Goal: Task Accomplishment & Management: Use online tool/utility

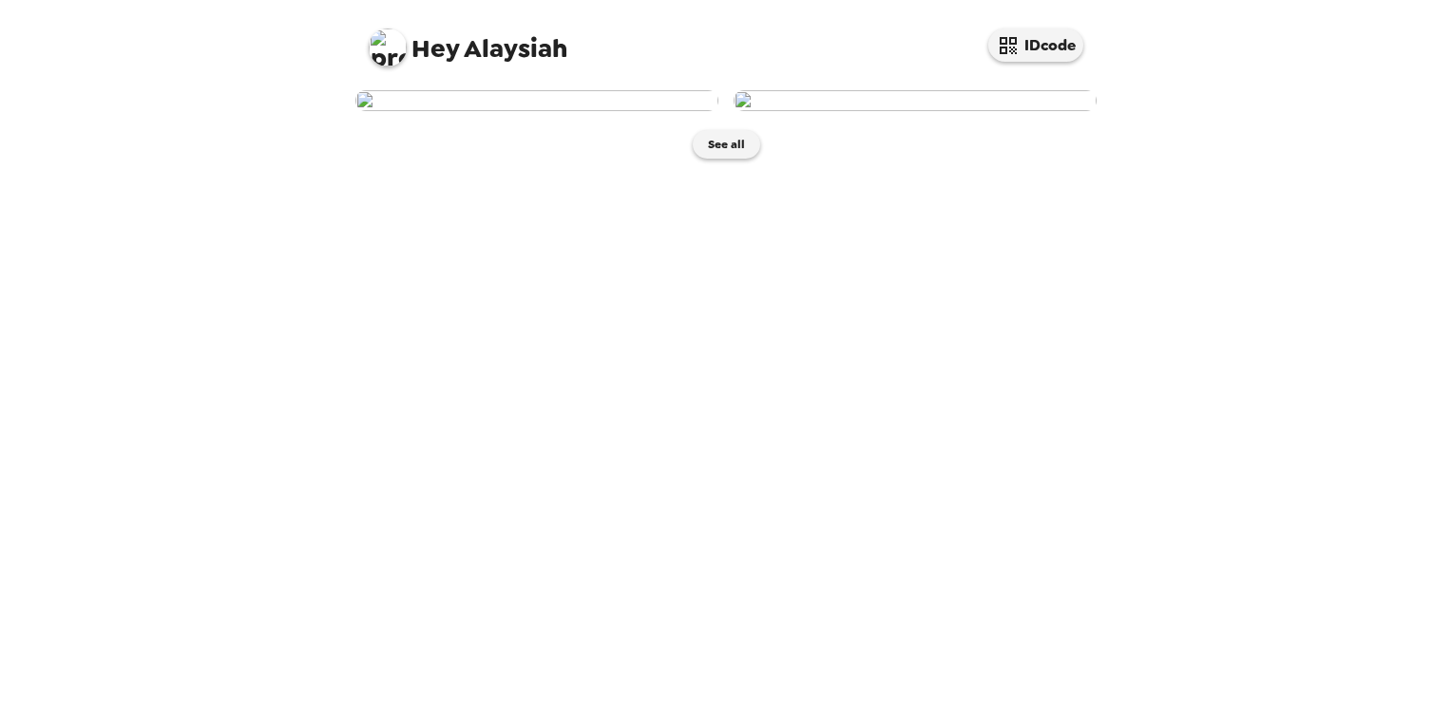
click at [996, 111] on img at bounding box center [915, 100] width 363 height 21
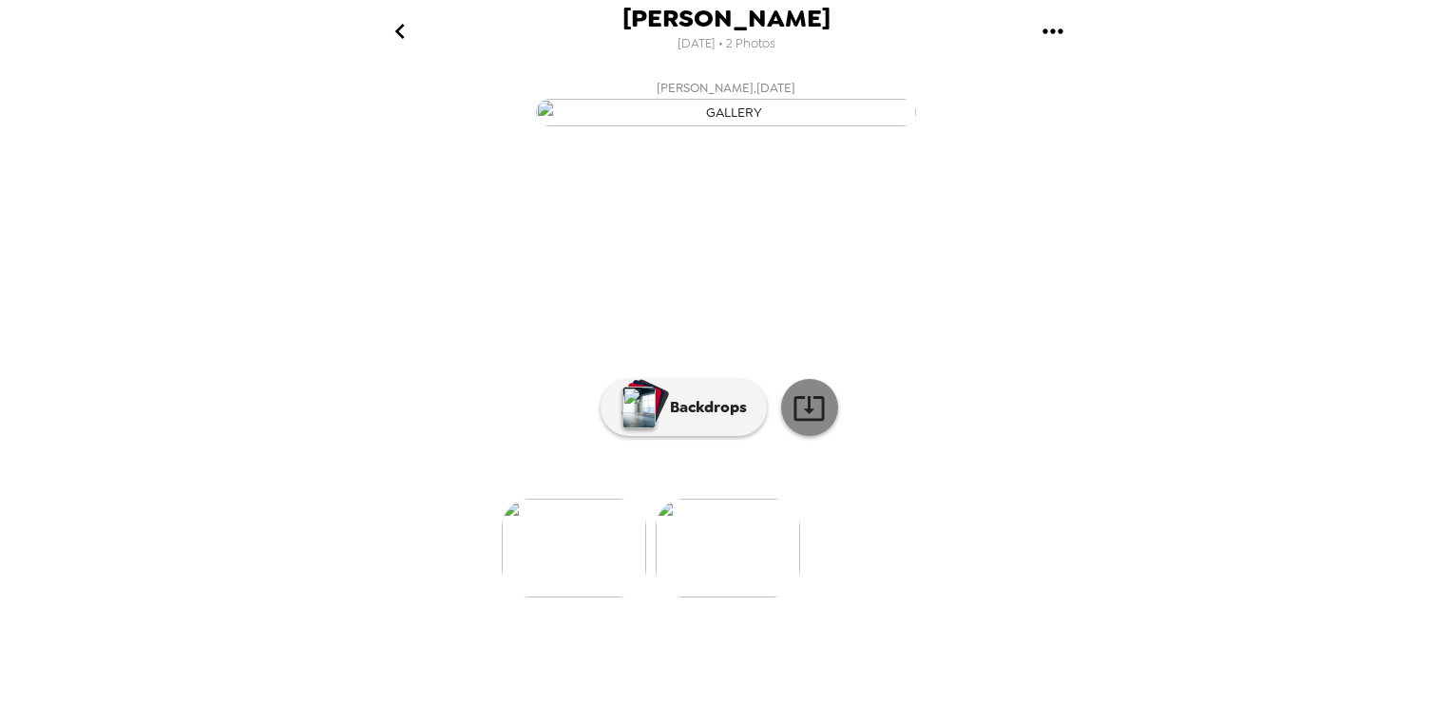
click at [805, 425] on icon at bounding box center [809, 408] width 33 height 33
click at [1170, 224] on div "Alaysiah Jennings 9/20/2025 • 2 Photos Alaysiah Jennings , 09-12-2025 Alaysiah …" at bounding box center [726, 350] width 1452 height 701
